Goal: Task Accomplishment & Management: Complete application form

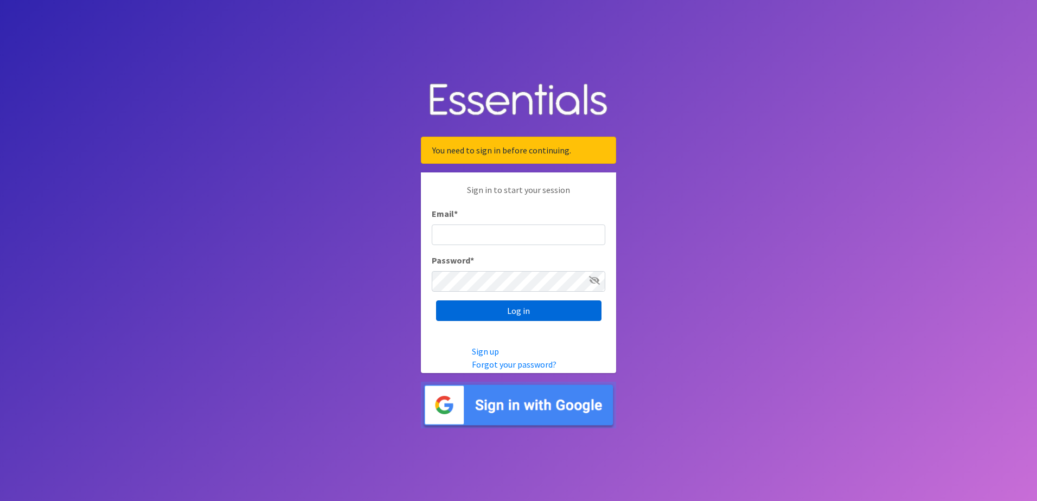
type input "[EMAIL_ADDRESS][DOMAIN_NAME]"
click at [500, 313] on input "Log in" at bounding box center [518, 310] width 165 height 21
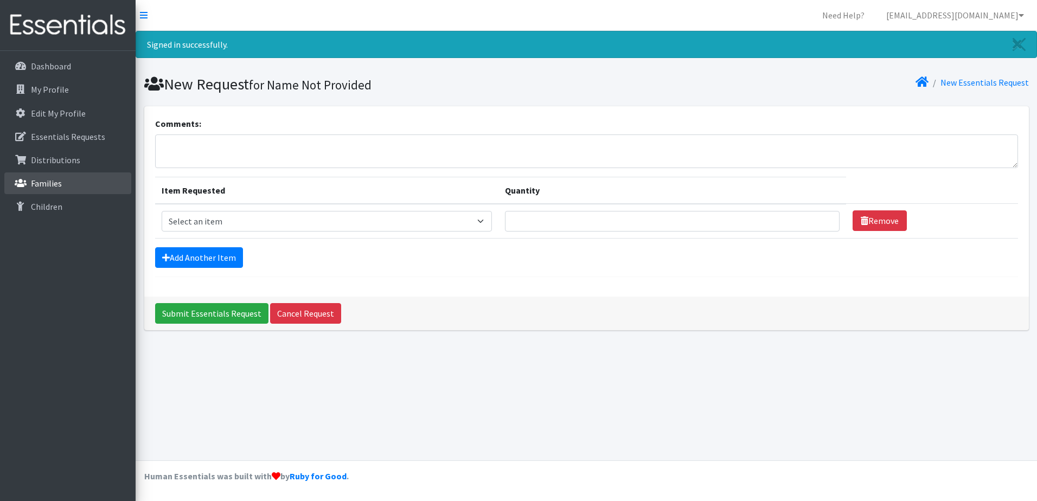
click at [49, 187] on p "Families" at bounding box center [46, 183] width 31 height 11
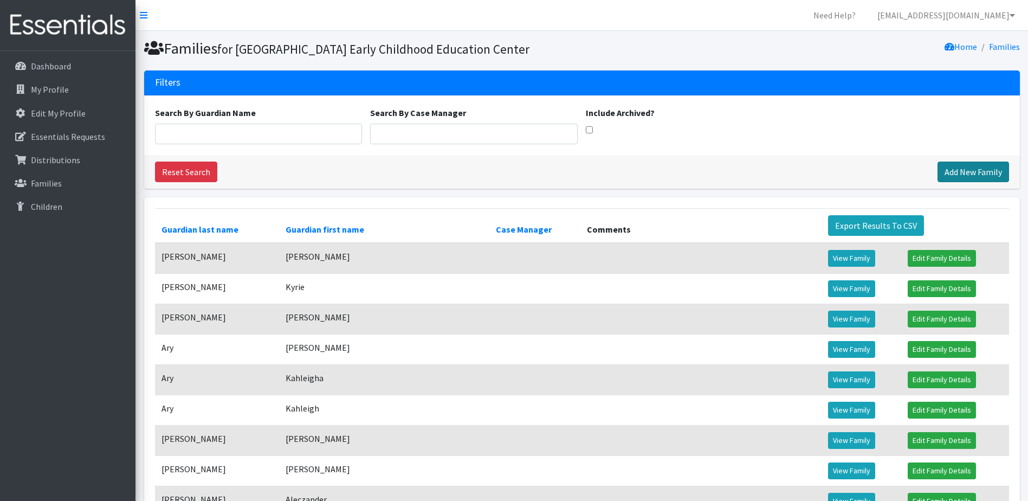
click at [970, 182] on link "Add New Family" at bounding box center [974, 172] width 72 height 21
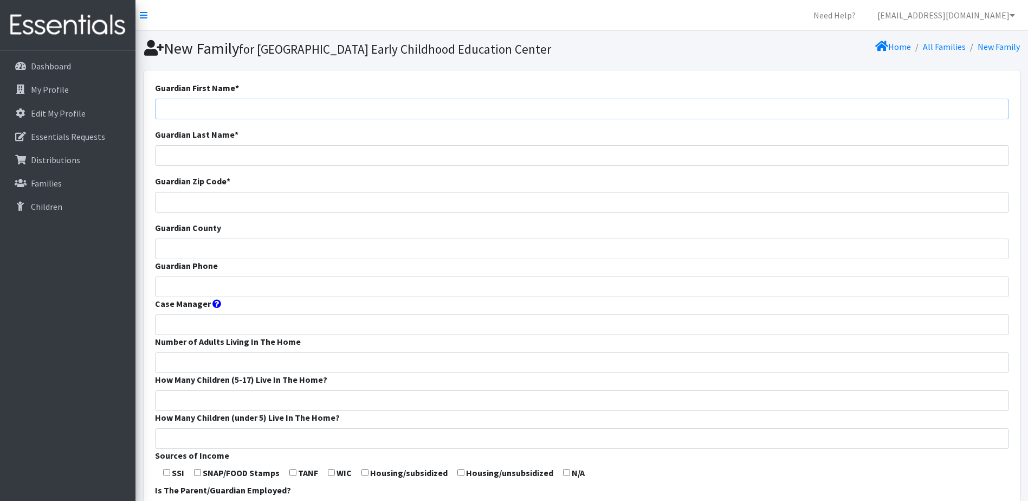
click at [227, 119] on input "Guardian First Name *" at bounding box center [582, 109] width 854 height 21
type input "Moly"
type input "Palimietto"
click at [217, 213] on input "Guardian Zip Code *" at bounding box center [582, 202] width 854 height 21
type input "65802"
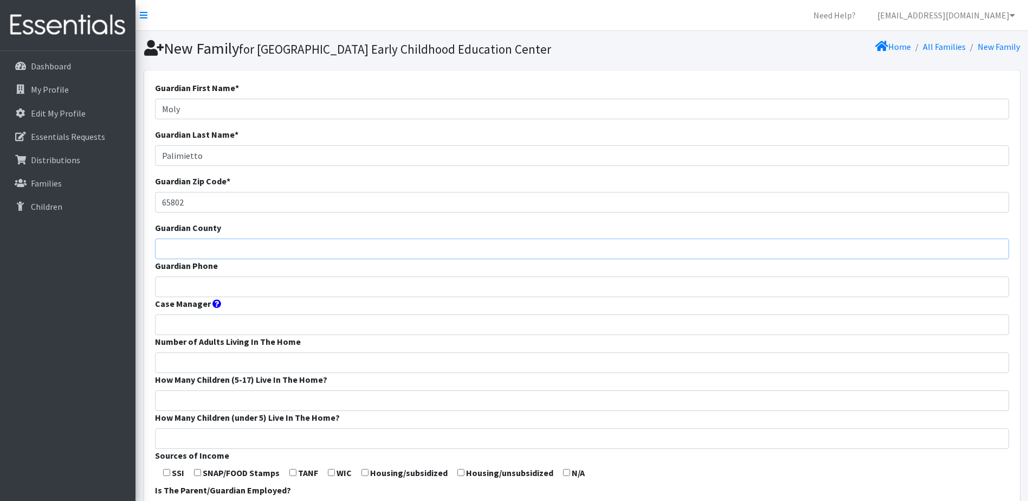
click at [202, 259] on input "Guardian County" at bounding box center [582, 249] width 854 height 21
type input "Greene"
click at [202, 297] on input "Guardian Phone" at bounding box center [582, 286] width 854 height 21
type input "4179887255"
click at [197, 373] on input "Number of Adults Living In The Home" at bounding box center [582, 362] width 854 height 21
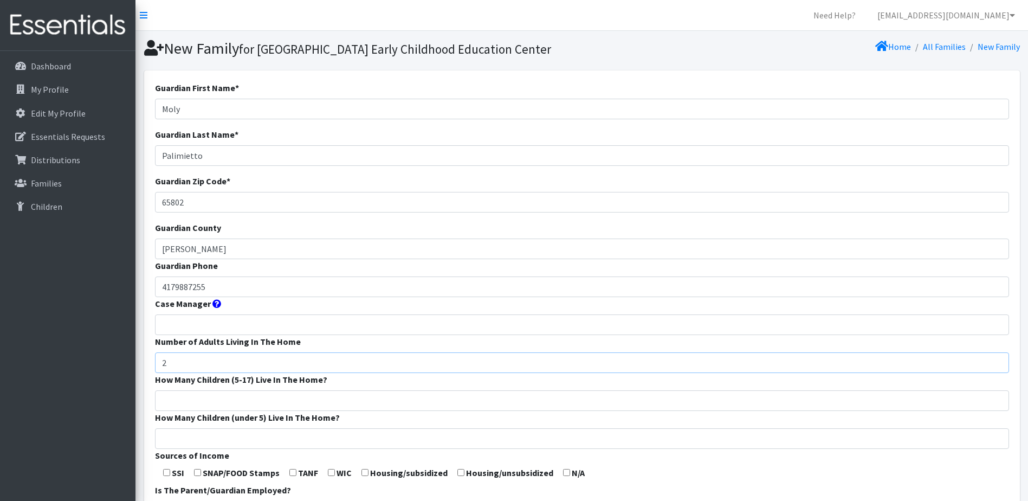
type input "2"
click at [206, 411] on input "How Many Children (5-17) Live In The Home?" at bounding box center [582, 400] width 854 height 21
type input "0"
click at [176, 449] on input "How Many Children (under 5) Live In The Home?" at bounding box center [582, 438] width 854 height 21
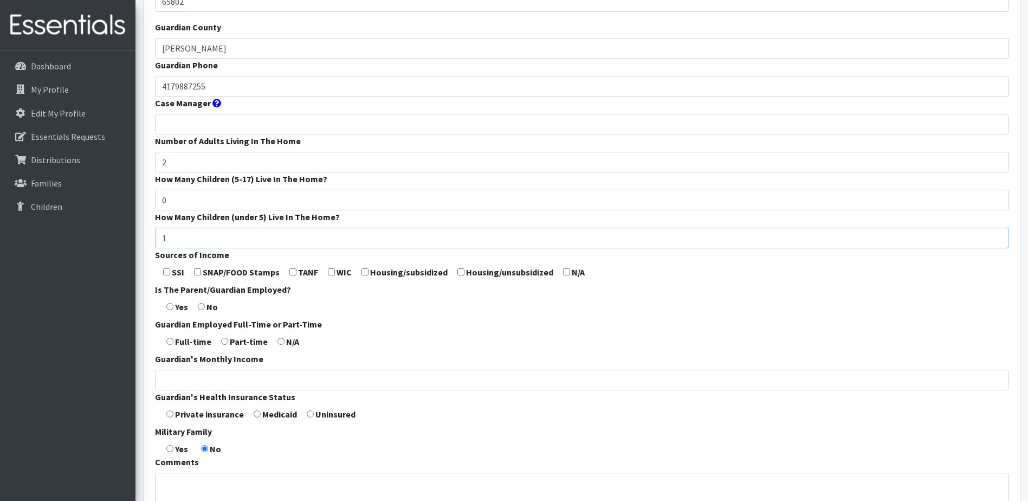
scroll to position [271, 0]
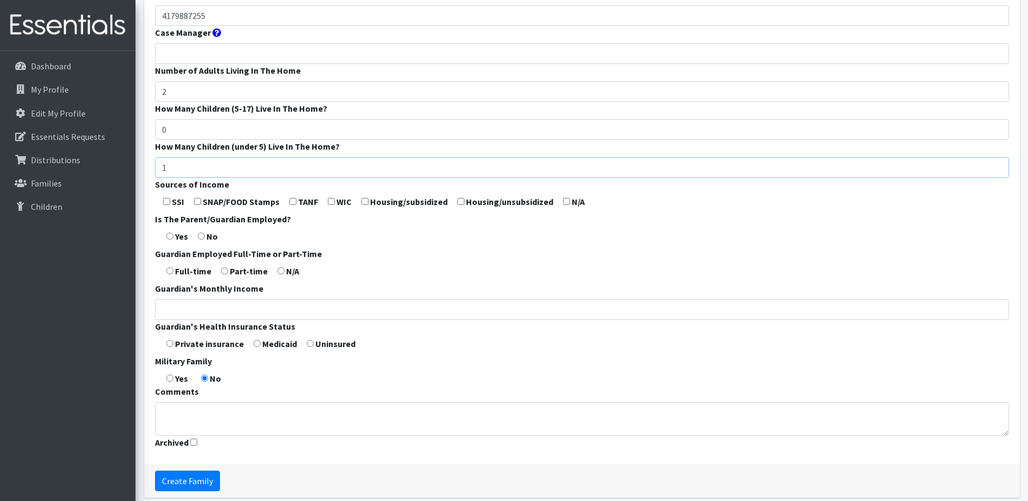
type input "1"
click at [170, 240] on input "radio" at bounding box center [169, 236] width 7 height 7
radio input "true"
click at [171, 274] on input "radio" at bounding box center [169, 270] width 7 height 7
radio input "true"
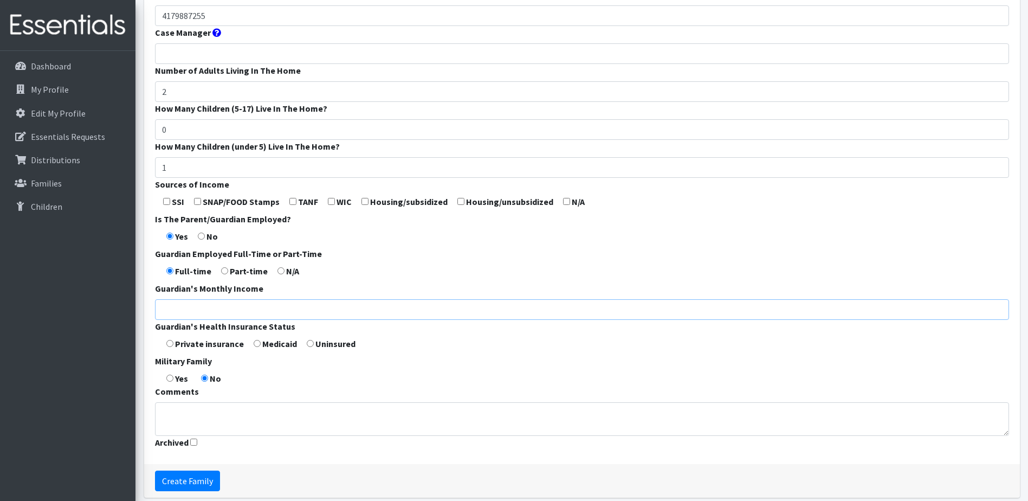
click at [185, 320] on input "Guardian's Monthly Income" at bounding box center [582, 309] width 854 height 21
type input "5000"
click at [170, 347] on input "radio" at bounding box center [169, 343] width 7 height 7
radio input "true"
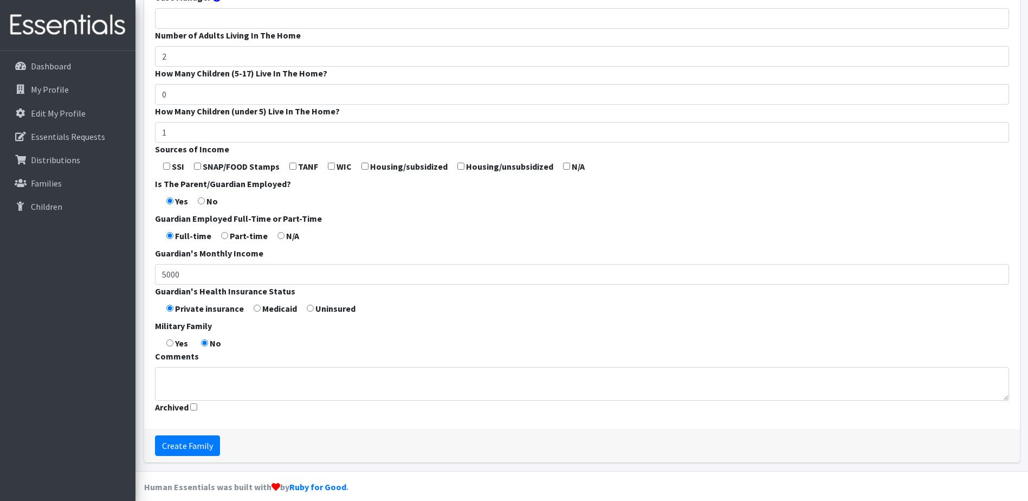
scroll to position [336, 0]
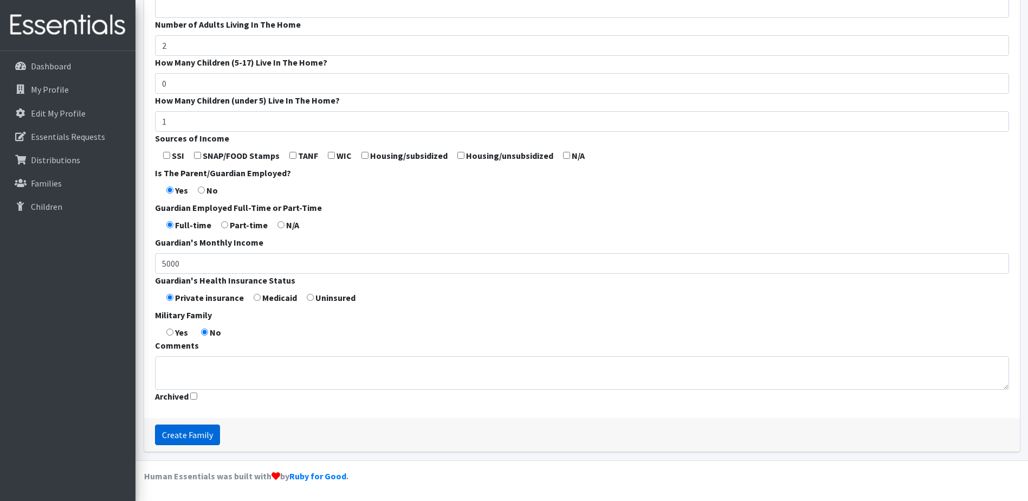
click at [190, 435] on input "Create Family" at bounding box center [187, 435] width 65 height 21
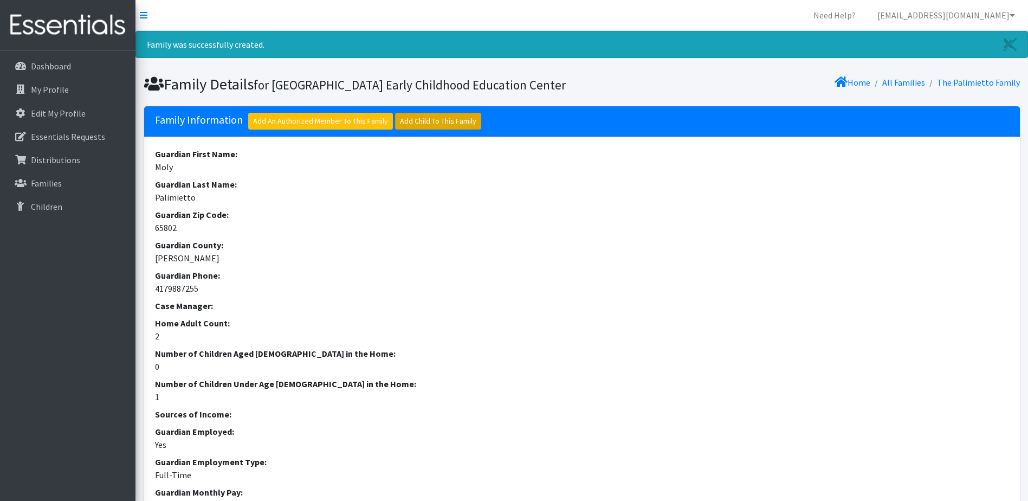
click at [416, 130] on link "Add Child To This Family" at bounding box center [438, 121] width 86 height 17
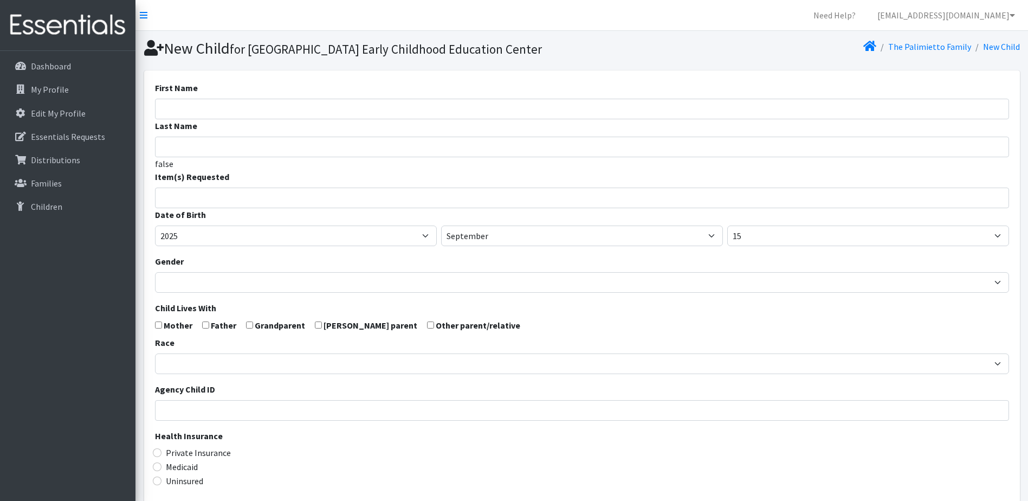
select select
click at [285, 119] on input "First Name" at bounding box center [582, 109] width 854 height 21
type input "Carmella"
click at [230, 157] on input "Last Name" at bounding box center [582, 147] width 854 height 21
type input "Palmietto"
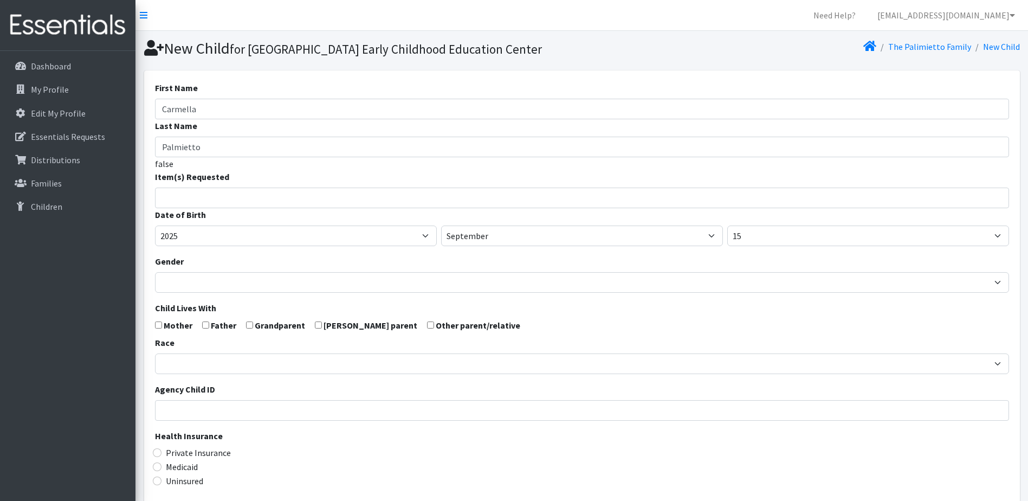
click at [227, 201] on input "search" at bounding box center [590, 196] width 851 height 10
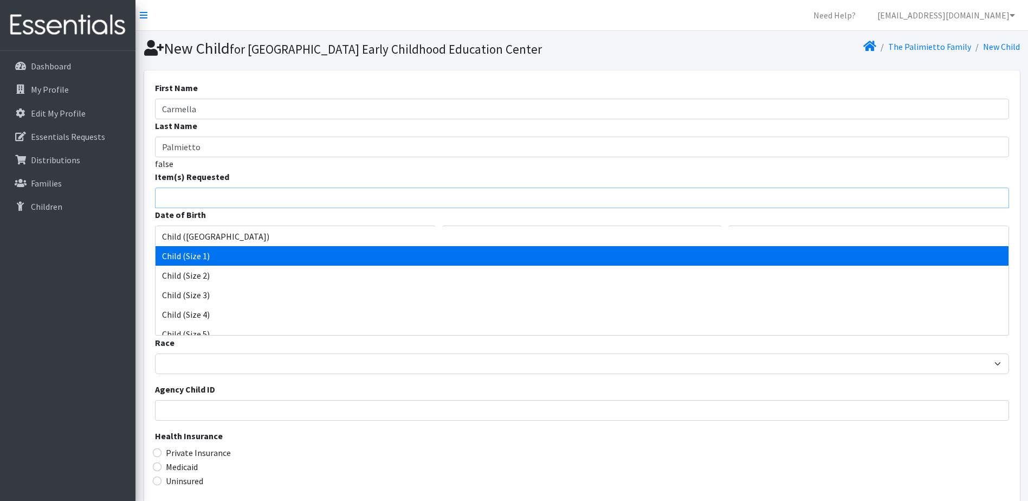
select select "3063"
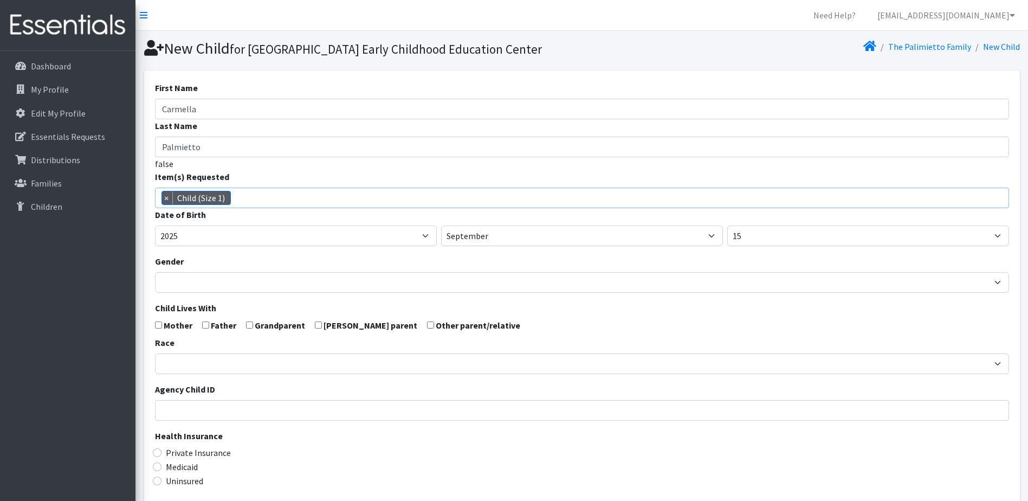
scroll to position [11, 0]
click at [474, 246] on select "January February March April May June July August September October November De…" at bounding box center [582, 236] width 282 height 21
select select "6"
click at [441, 244] on select "January February March April May June July August September October November De…" at bounding box center [582, 236] width 282 height 21
click at [767, 246] on select "1 2 3 4 5 6 7 8 9 10 11 12 13 14 15 16 17 18 19 20 21 22 23 24 25 26 27 28 29 3…" at bounding box center [869, 236] width 282 height 21
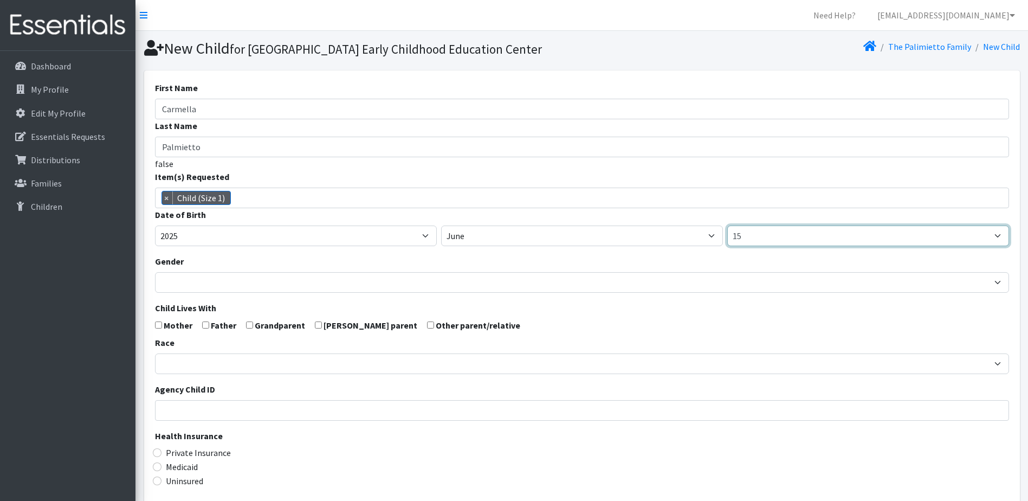
select select "27"
click at [728, 244] on select "1 2 3 4 5 6 7 8 9 10 11 12 13 14 15 16 17 18 19 20 21 22 23 24 25 26 27 28 29 3…" at bounding box center [869, 236] width 282 height 21
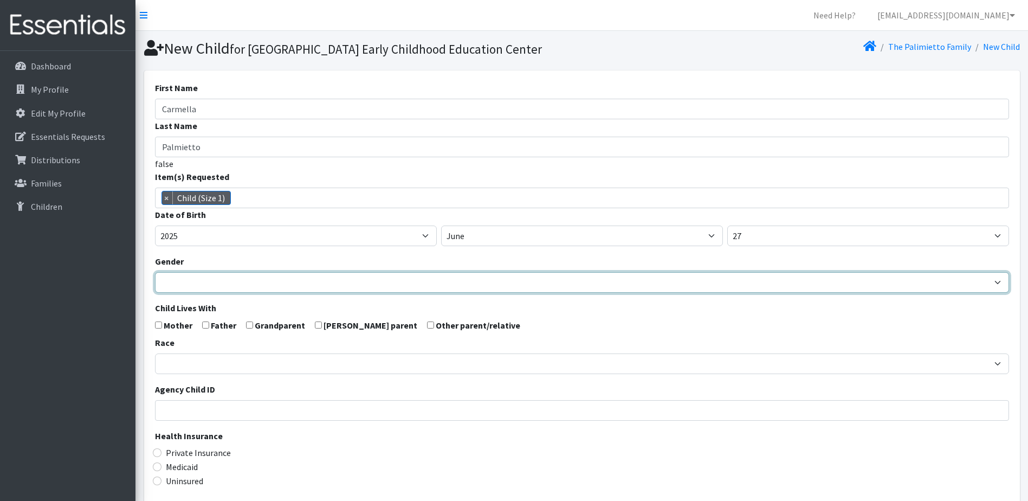
click at [203, 293] on select "[DEMOGRAPHIC_DATA] [DEMOGRAPHIC_DATA]" at bounding box center [582, 282] width 854 height 21
select select "[DEMOGRAPHIC_DATA]"
click at [155, 291] on select "[DEMOGRAPHIC_DATA] [DEMOGRAPHIC_DATA]" at bounding box center [582, 282] width 854 height 21
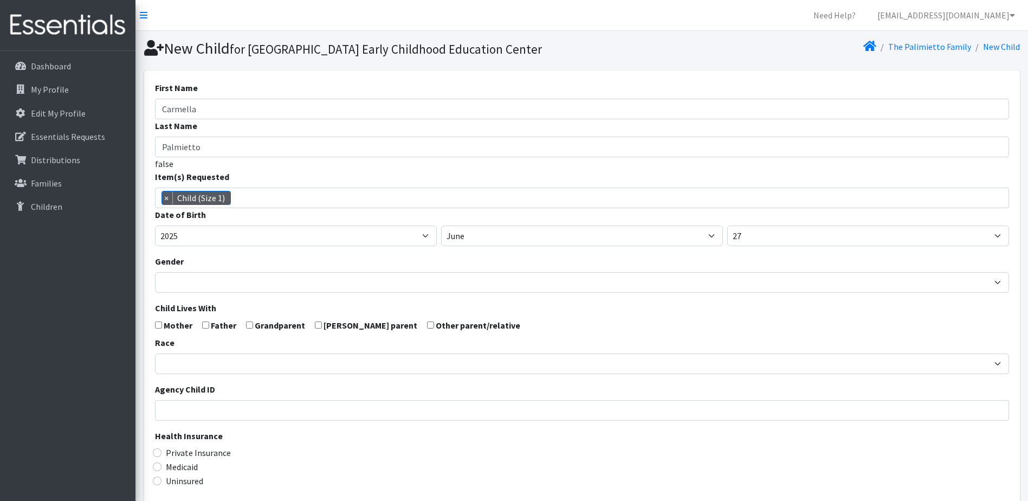
click at [158, 329] on input "checkbox" at bounding box center [158, 324] width 7 height 7
checkbox input "true"
click at [208, 329] on input "checkbox" at bounding box center [205, 324] width 7 height 7
checkbox input "true"
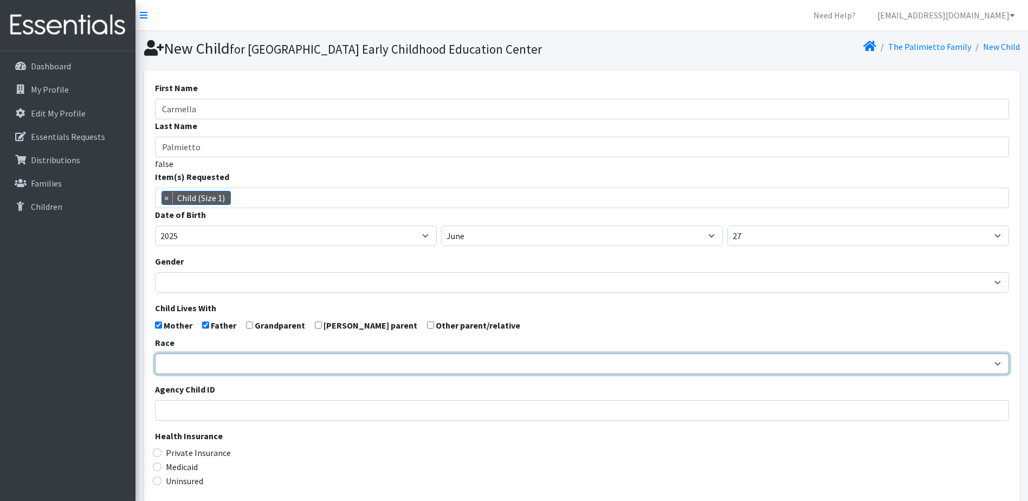
click at [208, 374] on select "[DEMOGRAPHIC_DATA] Caucasian Hispanic [DEMOGRAPHIC_DATA] [DEMOGRAPHIC_DATA] Isl…" at bounding box center [582, 363] width 854 height 21
select select "Caucasian"
click at [155, 372] on select "[DEMOGRAPHIC_DATA] Caucasian Hispanic [DEMOGRAPHIC_DATA] [DEMOGRAPHIC_DATA] Isl…" at bounding box center [582, 363] width 854 height 21
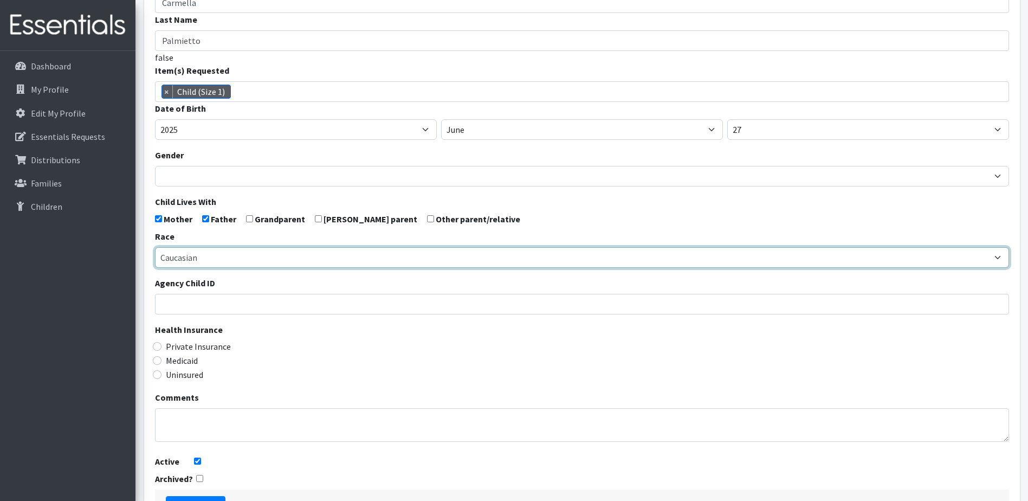
scroll to position [108, 0]
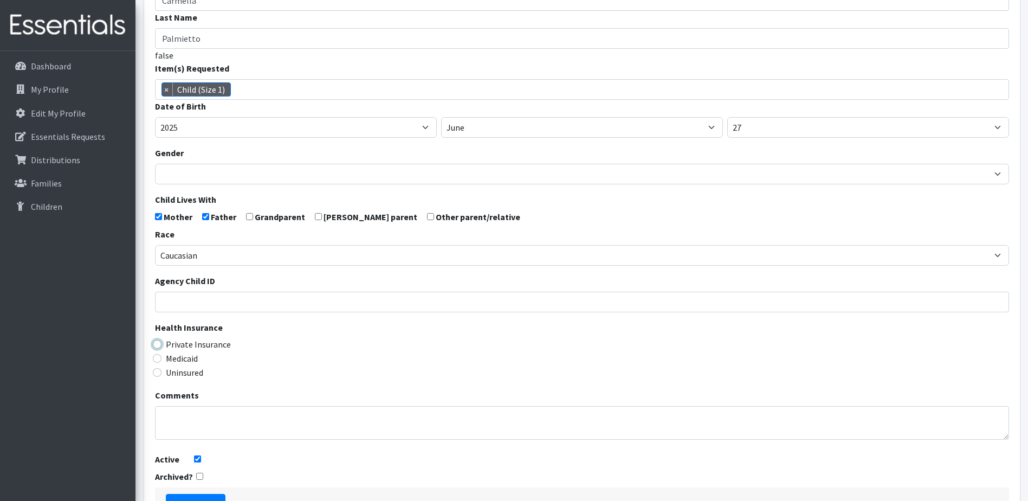
click at [159, 349] on input "Private Insurance" at bounding box center [157, 344] width 9 height 9
radio input "true"
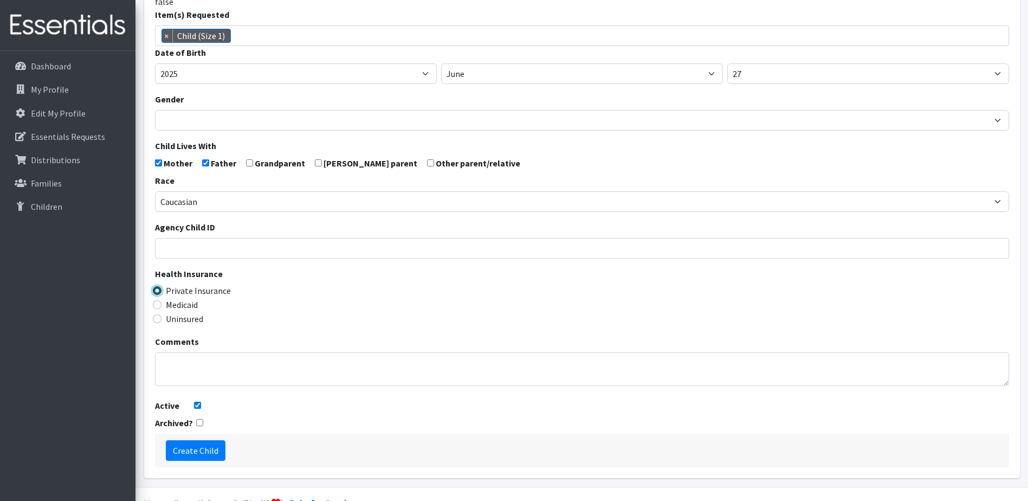
scroll to position [207, 0]
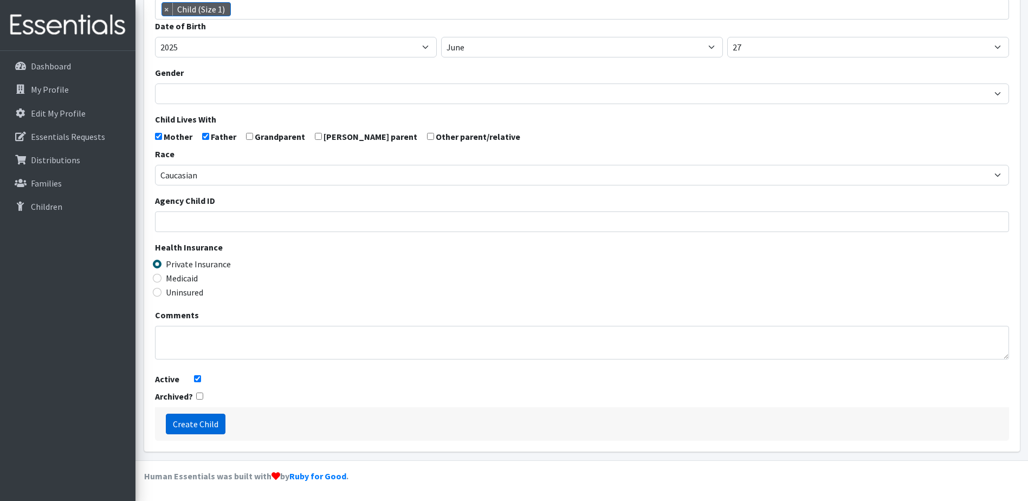
click at [204, 421] on input "Create Child" at bounding box center [196, 424] width 60 height 21
